Goal: Task Accomplishment & Management: Manage account settings

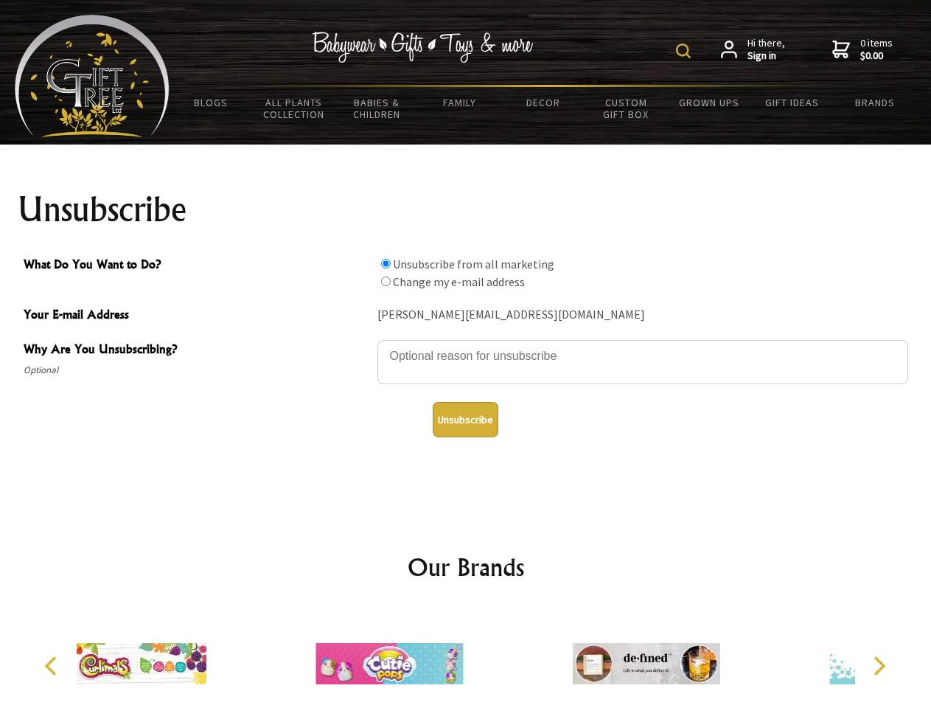
click at [686, 51] on img at bounding box center [683, 50] width 15 height 15
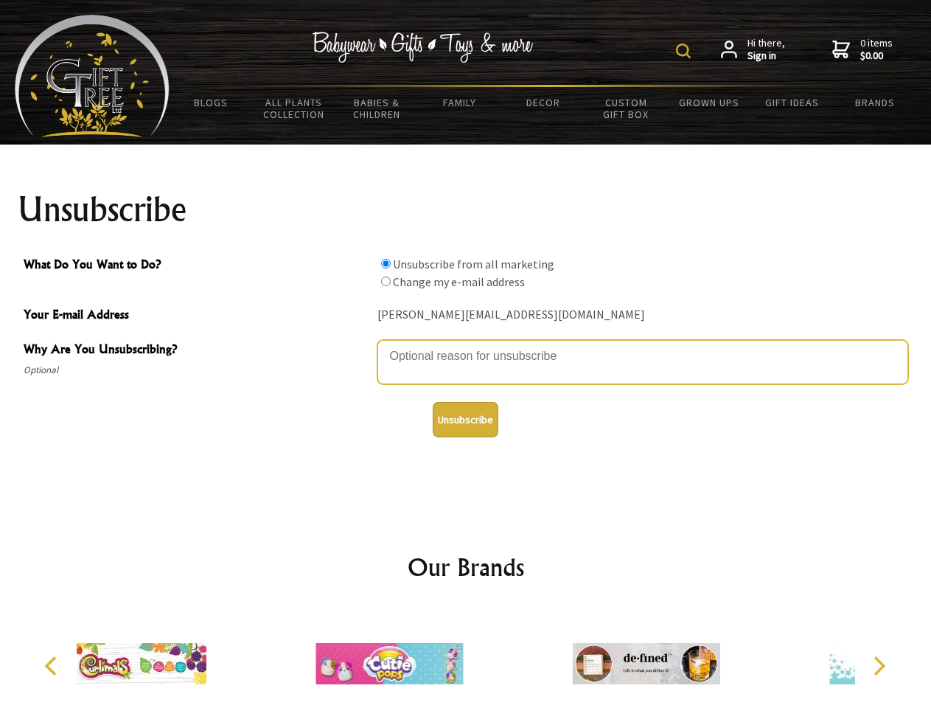
click at [466, 345] on textarea "Why Are You Unsubscribing?" at bounding box center [642, 362] width 531 height 44
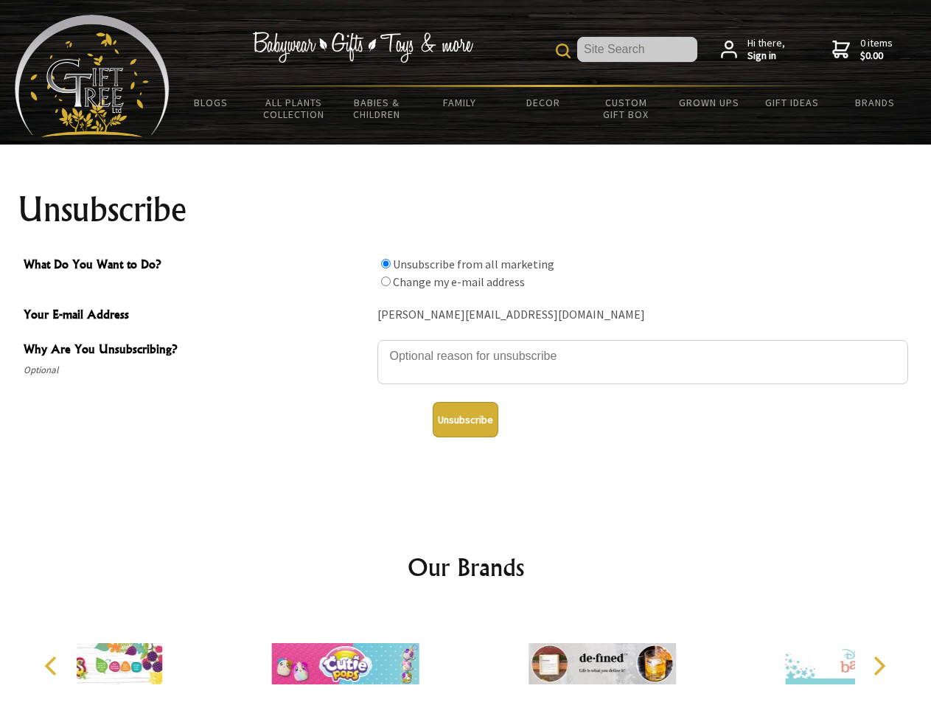
click at [386, 263] on input "What Do You Want to Do?" at bounding box center [386, 264] width 10 height 10
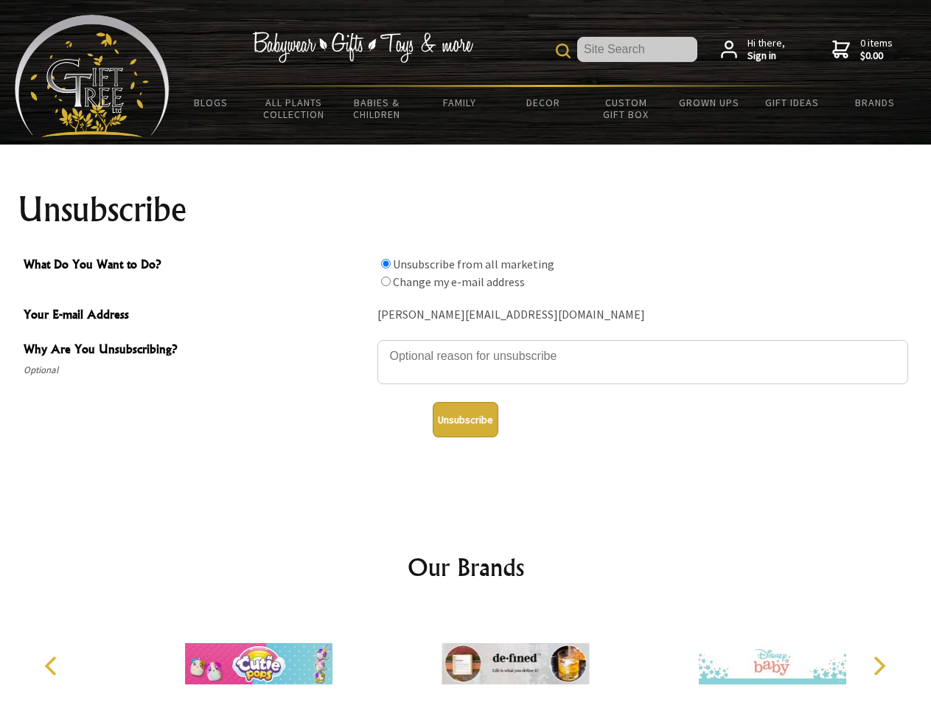
click at [386, 281] on input "What Do You Want to Do?" at bounding box center [386, 281] width 10 height 10
radio input "true"
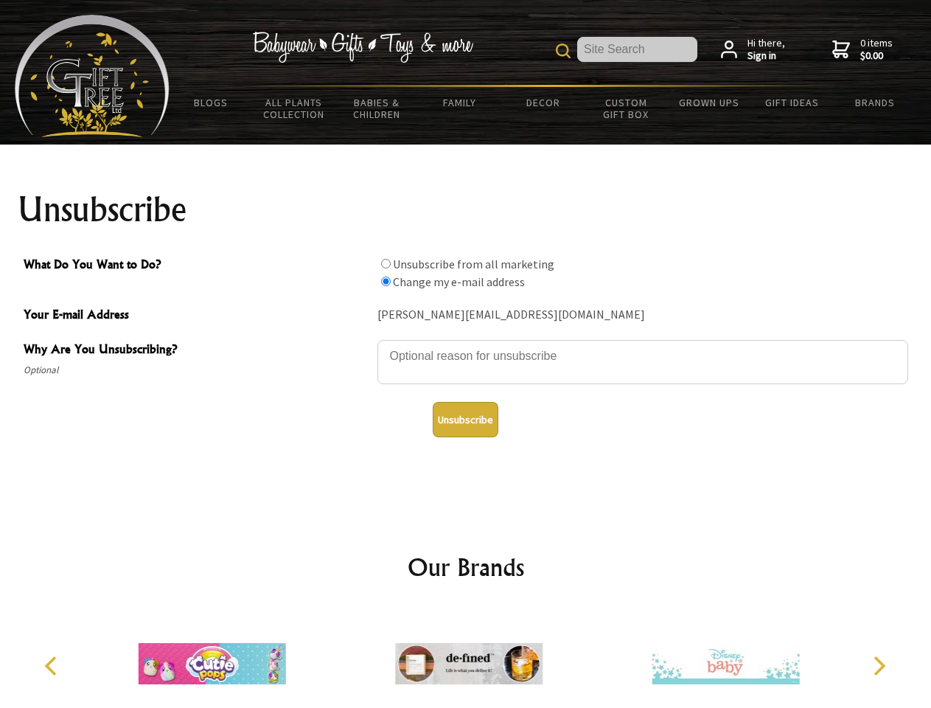
click at [465, 419] on button "Unsubscribe" at bounding box center [466, 419] width 66 height 35
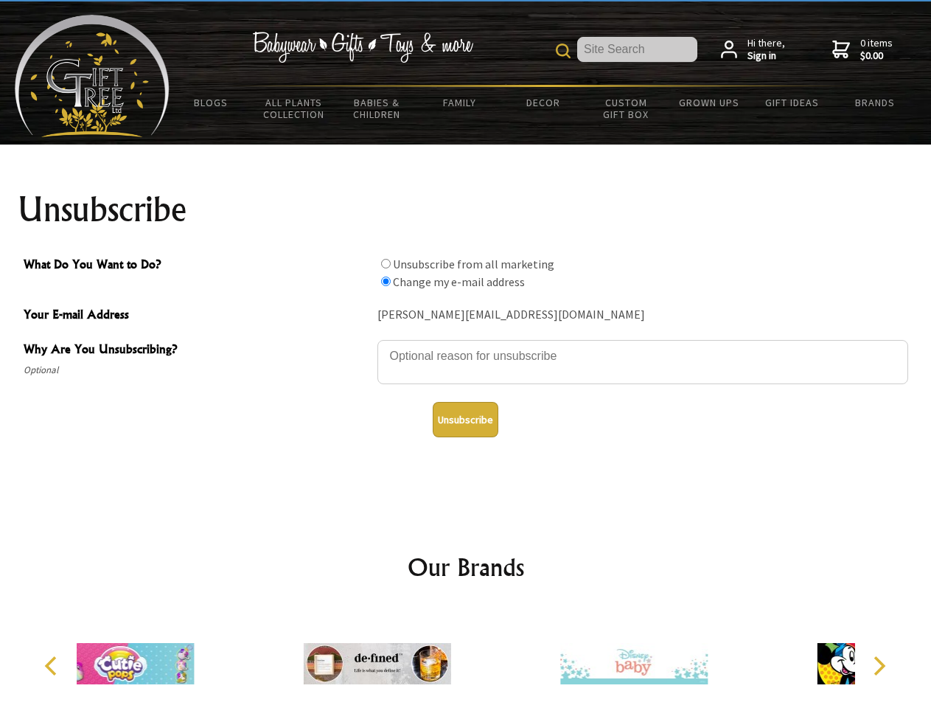
click at [466, 658] on div at bounding box center [376, 665] width 257 height 115
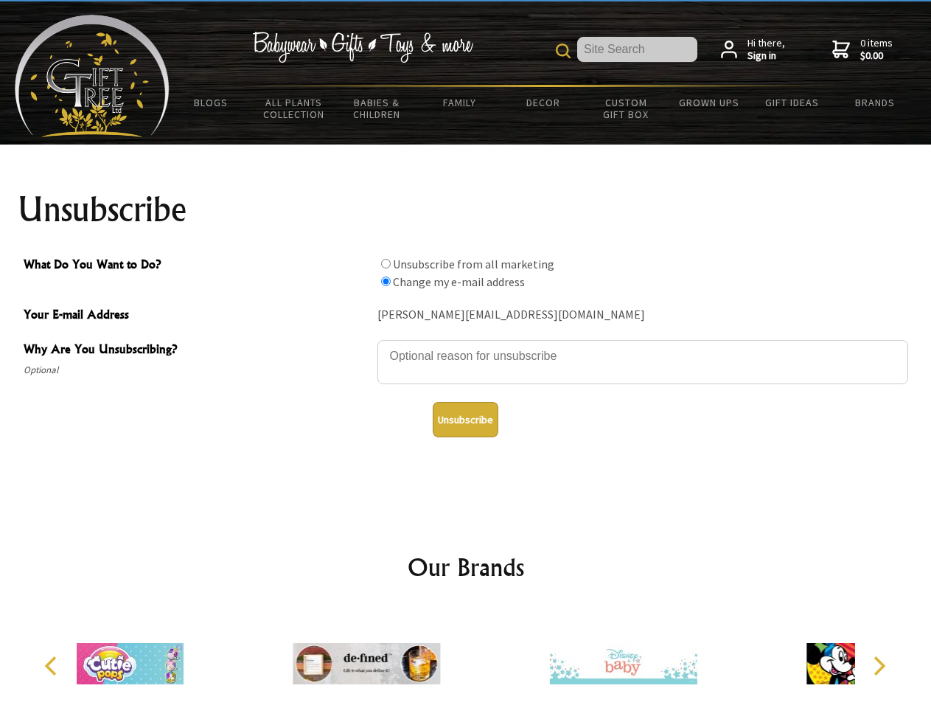
click at [53, 666] on icon "Previous" at bounding box center [52, 665] width 19 height 19
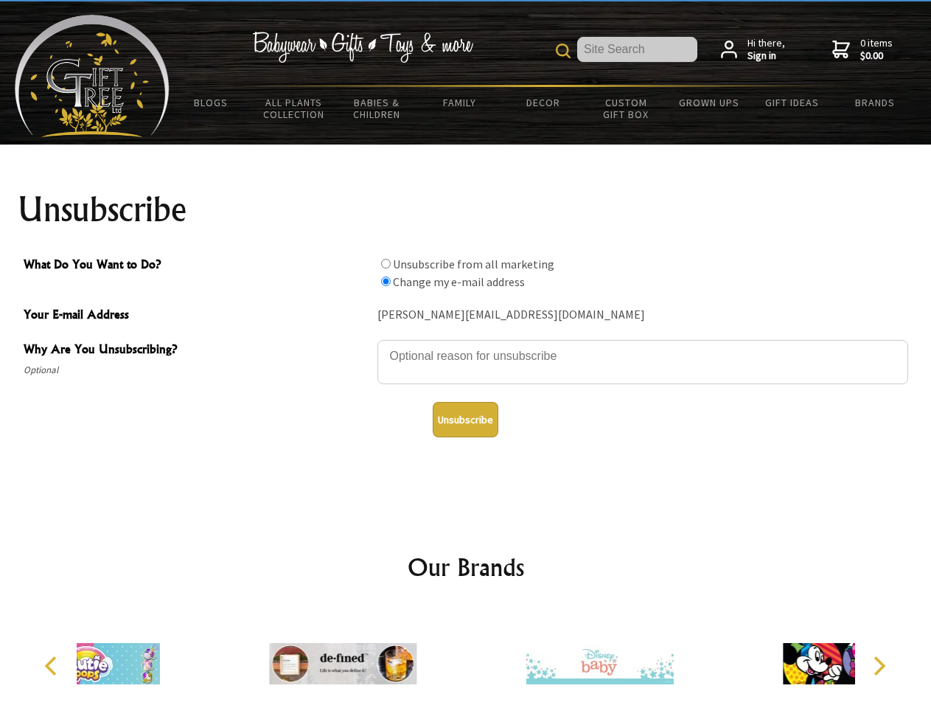
click at [879, 666] on icon "Next" at bounding box center [877, 665] width 19 height 19
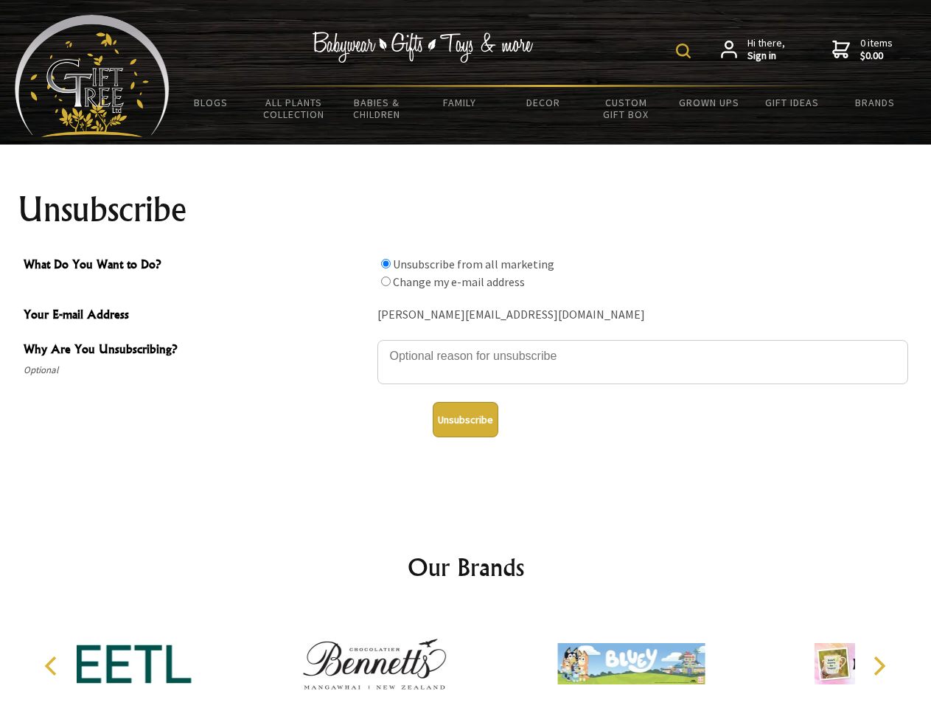
click at [686, 51] on img at bounding box center [683, 50] width 15 height 15
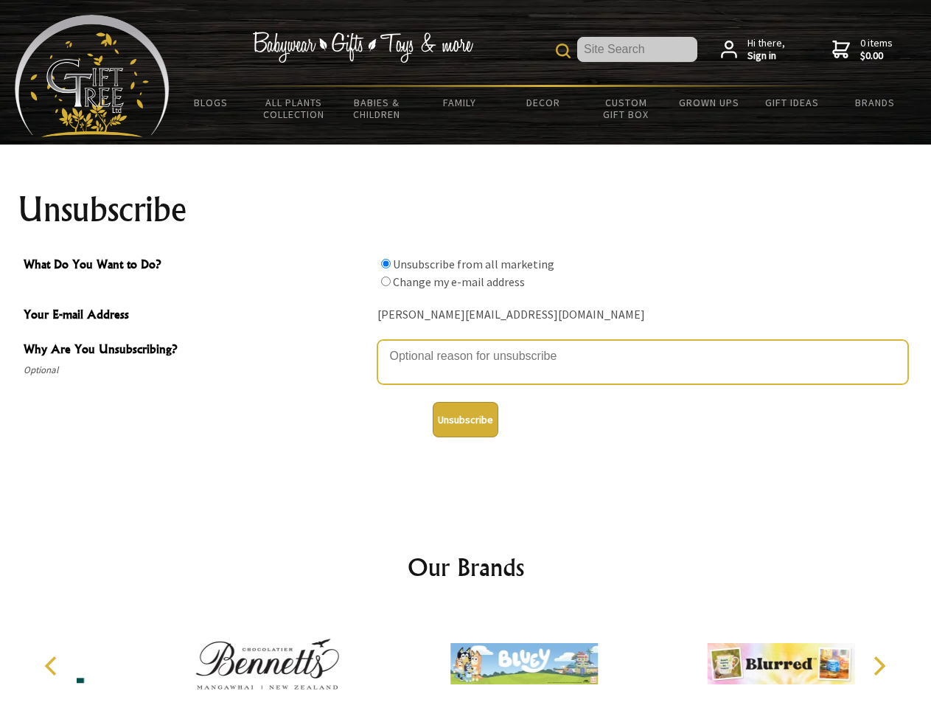
click at [466, 345] on textarea "Why Are You Unsubscribing?" at bounding box center [642, 362] width 531 height 44
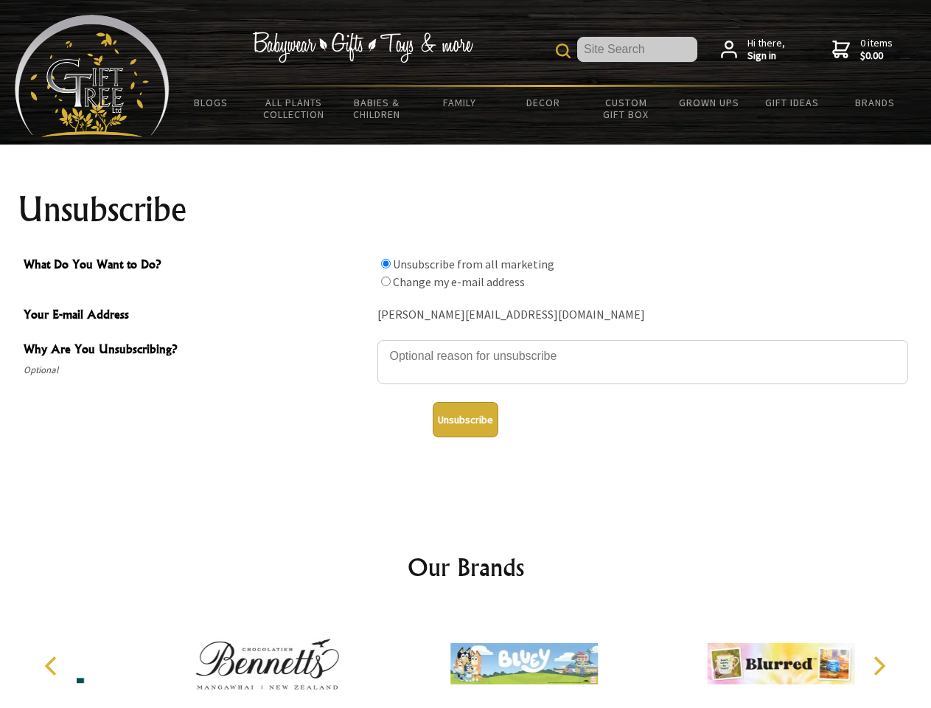
click at [386, 263] on input "What Do You Want to Do?" at bounding box center [386, 264] width 10 height 10
click at [386, 281] on input "What Do You Want to Do?" at bounding box center [386, 281] width 10 height 10
radio input "true"
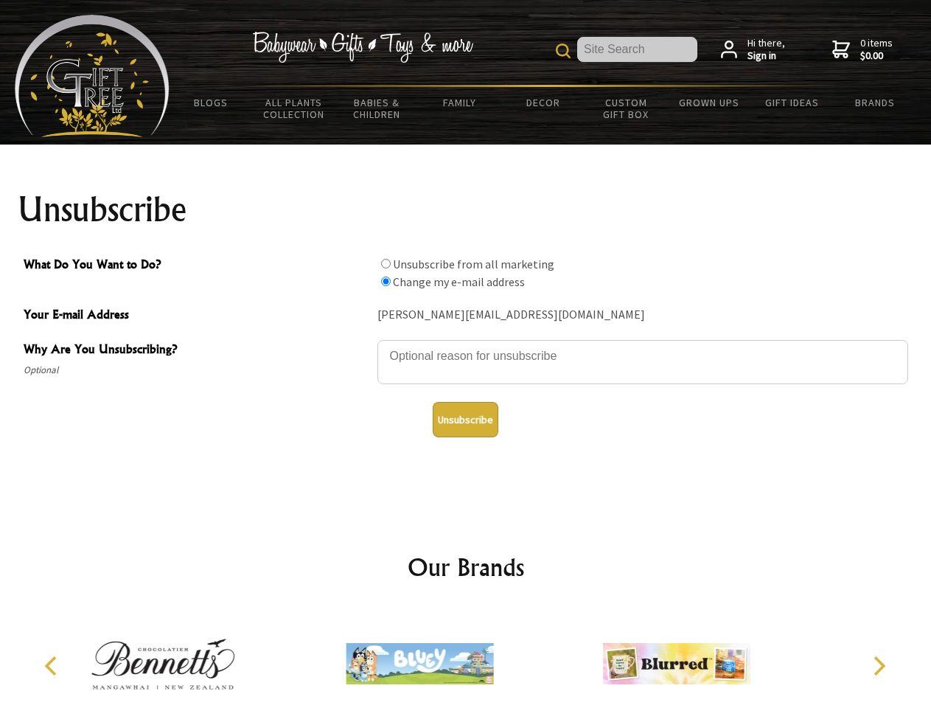
click at [465, 419] on button "Unsubscribe" at bounding box center [466, 419] width 66 height 35
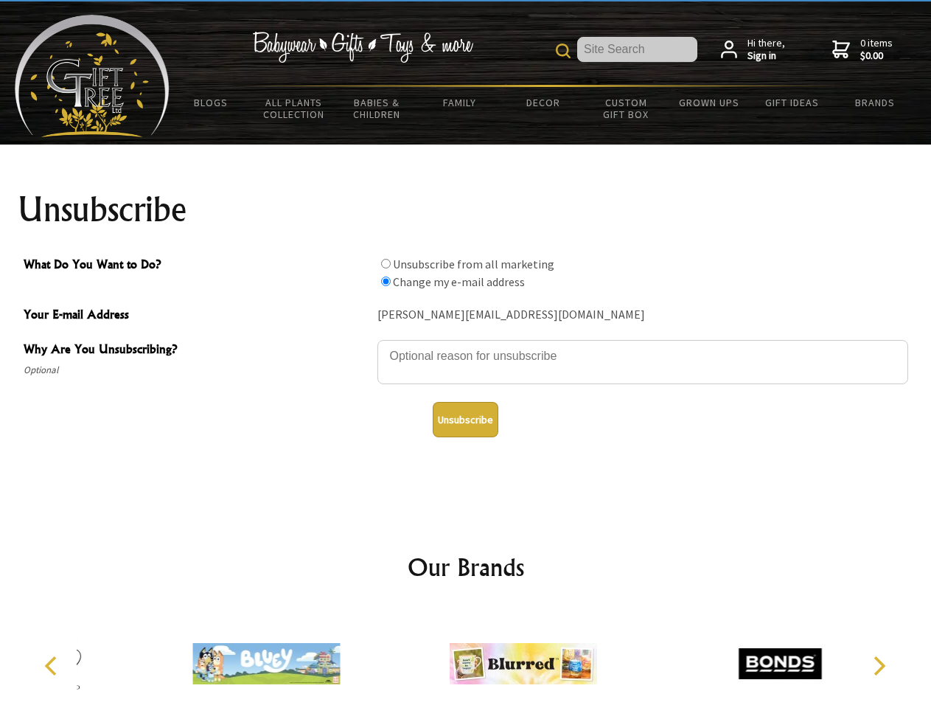
click at [53, 666] on icon "Previous" at bounding box center [52, 665] width 19 height 19
click at [879, 666] on icon "Next" at bounding box center [877, 665] width 19 height 19
